Goal: Entertainment & Leisure: Consume media (video, audio)

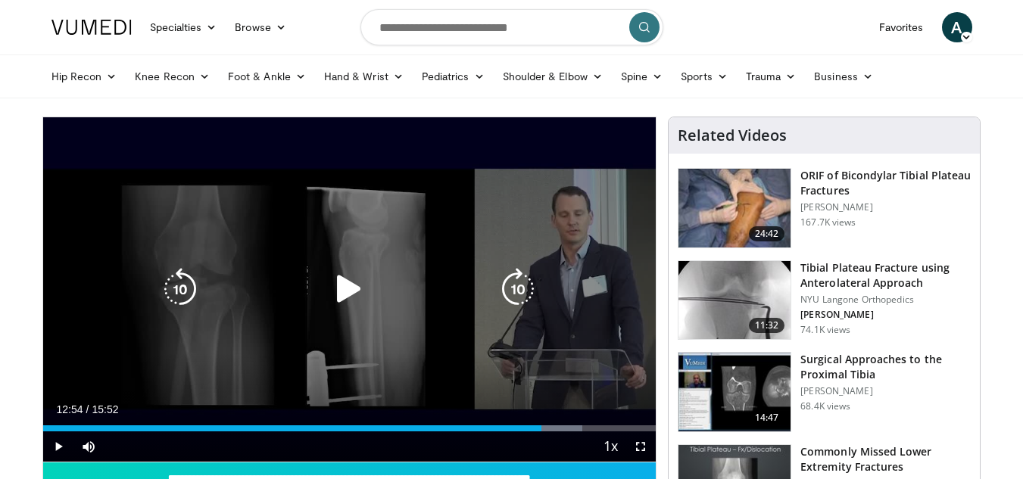
click at [343, 286] on icon "Video Player" at bounding box center [349, 289] width 42 height 42
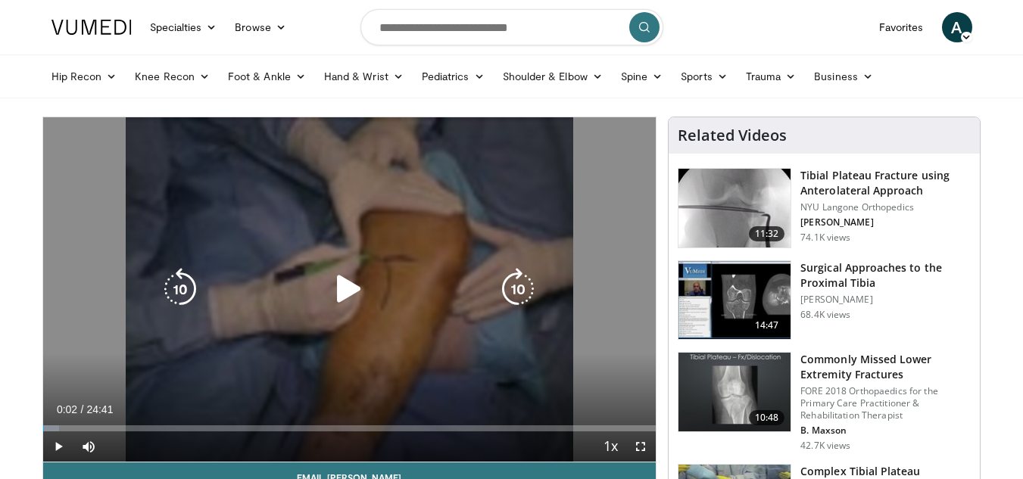
click at [369, 239] on div "10 seconds Tap to unmute" at bounding box center [349, 289] width 613 height 345
click at [354, 299] on icon "Video Player" at bounding box center [349, 289] width 42 height 42
click at [359, 295] on icon "Video Player" at bounding box center [349, 289] width 42 height 42
click at [372, 286] on div "Video Player" at bounding box center [349, 289] width 368 height 30
click at [342, 292] on icon "Video Player" at bounding box center [349, 289] width 42 height 42
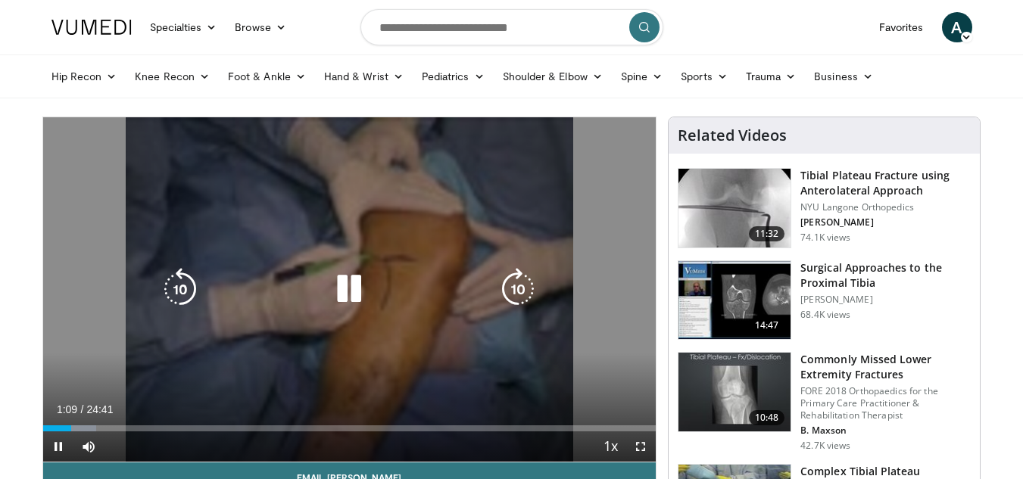
click at [370, 296] on icon "Video Player" at bounding box center [349, 289] width 42 height 42
click at [325, 342] on div "10 seconds Tap to unmute" at bounding box center [349, 289] width 613 height 345
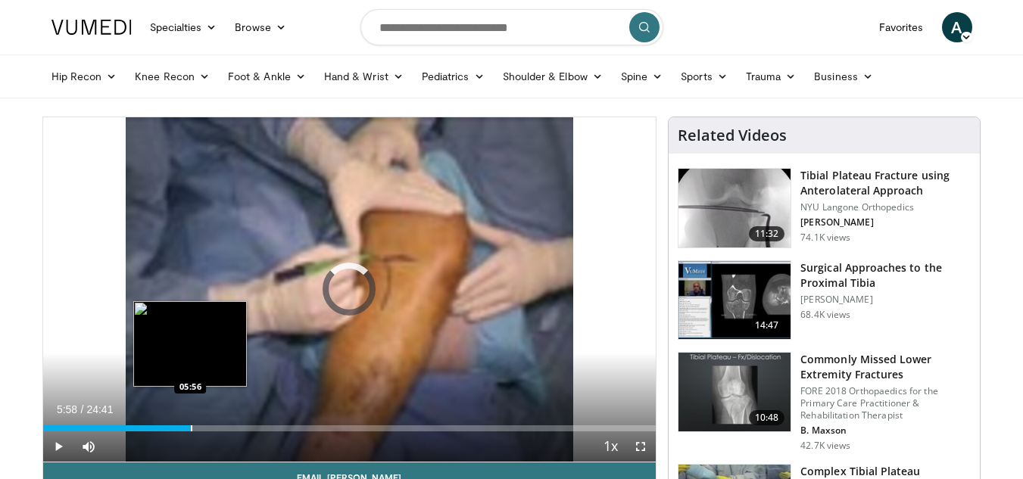
click at [191, 426] on div "Progress Bar" at bounding box center [192, 429] width 2 height 6
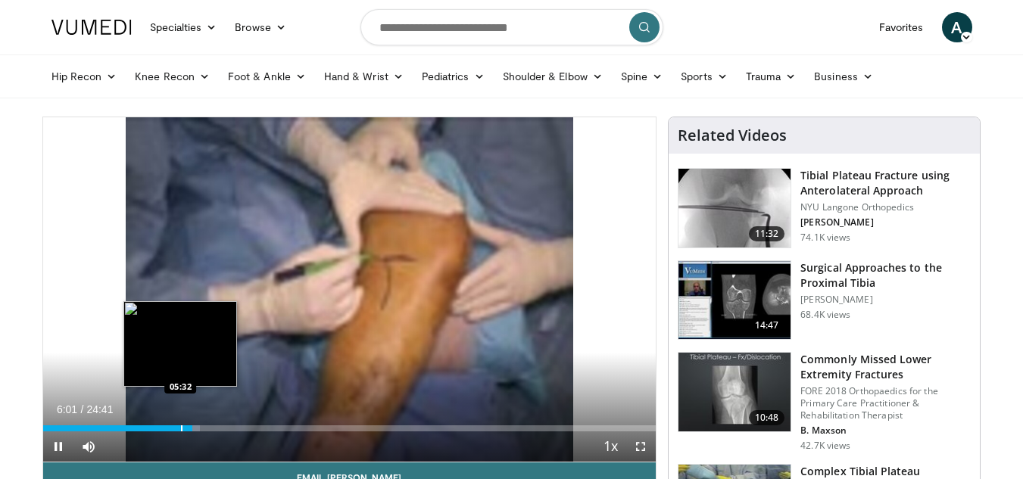
click at [181, 426] on div "Progress Bar" at bounding box center [182, 429] width 2 height 6
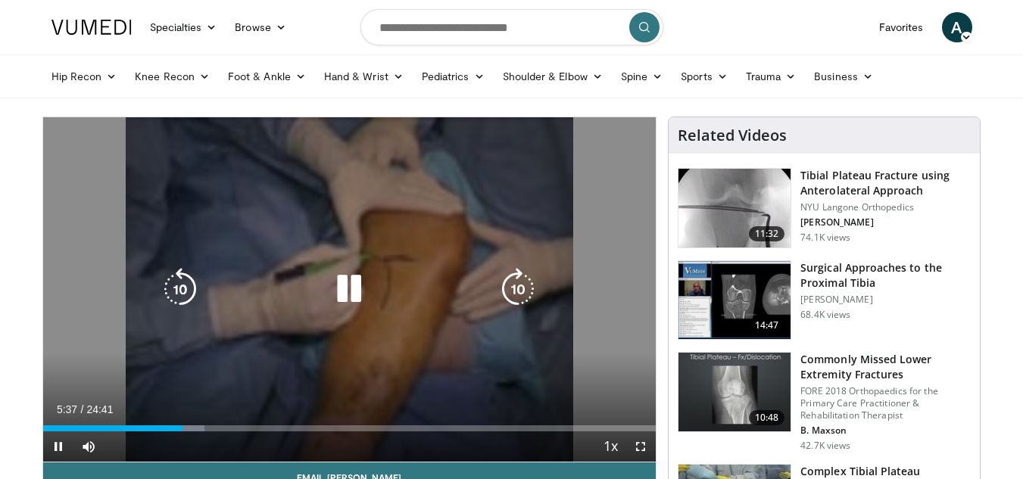
click at [358, 280] on icon "Video Player" at bounding box center [349, 289] width 42 height 42
click at [364, 305] on icon "Video Player" at bounding box center [349, 289] width 42 height 42
click at [401, 286] on div "Video Player" at bounding box center [349, 289] width 368 height 30
click at [329, 276] on icon "Video Player" at bounding box center [349, 289] width 42 height 42
click at [370, 246] on div "10 seconds Tap to unmute" at bounding box center [349, 289] width 613 height 345
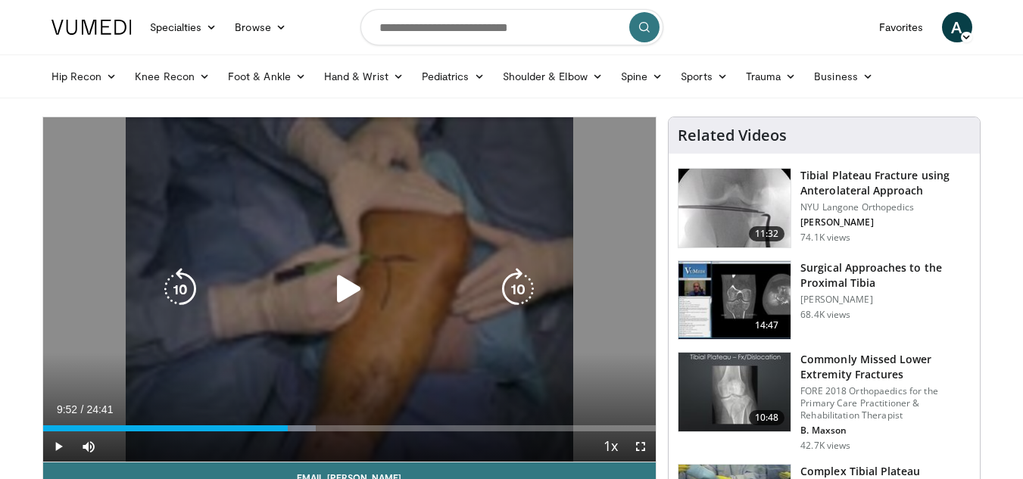
click at [374, 283] on div "Video Player" at bounding box center [349, 289] width 368 height 30
click at [344, 290] on icon "Video Player" at bounding box center [349, 289] width 42 height 42
click at [355, 298] on icon "Video Player" at bounding box center [349, 289] width 42 height 42
